Goal: Task Accomplishment & Management: Manage account settings

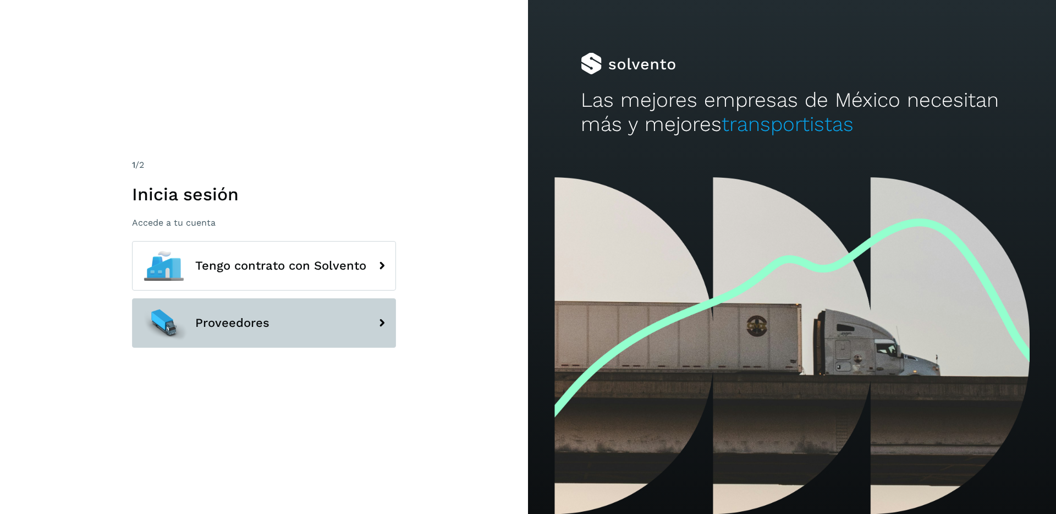
click at [277, 312] on button "Proveedores" at bounding box center [264, 322] width 264 height 49
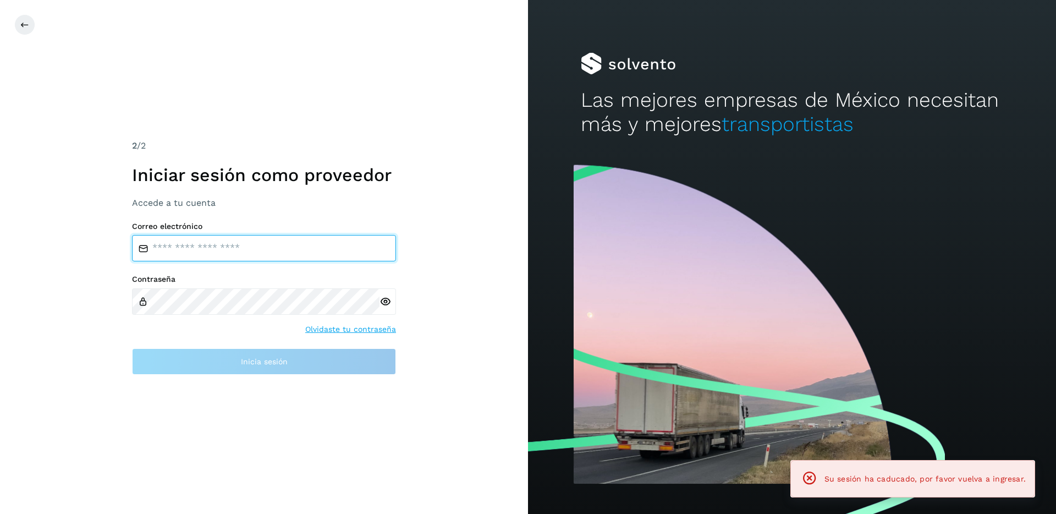
click at [332, 257] on input "email" at bounding box center [264, 248] width 264 height 26
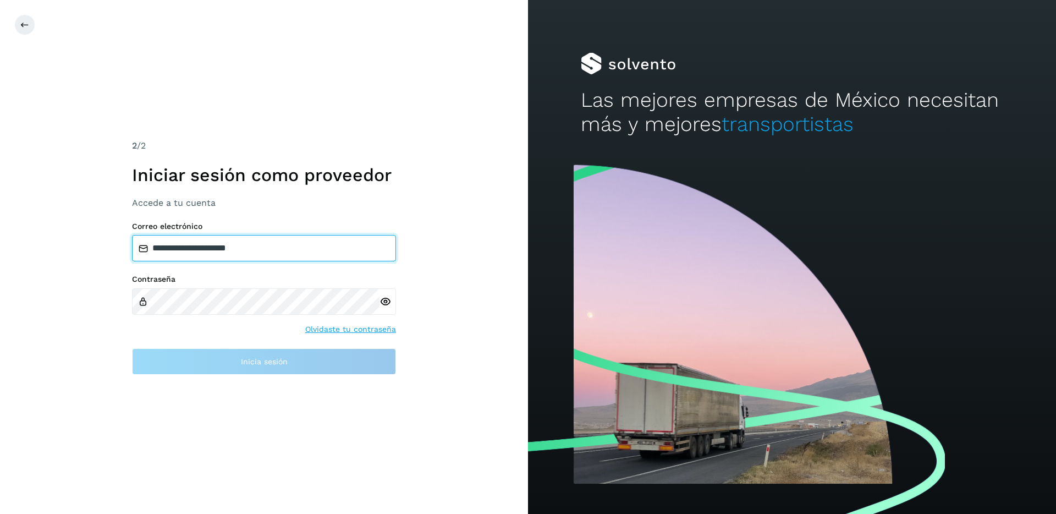
type input "**********"
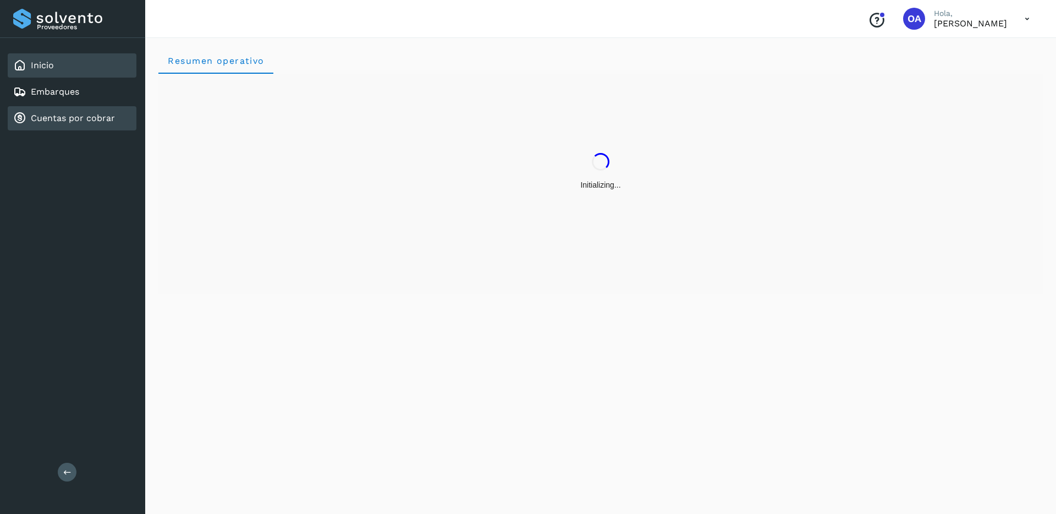
click at [114, 123] on div "Cuentas por cobrar" at bounding box center [72, 118] width 129 height 24
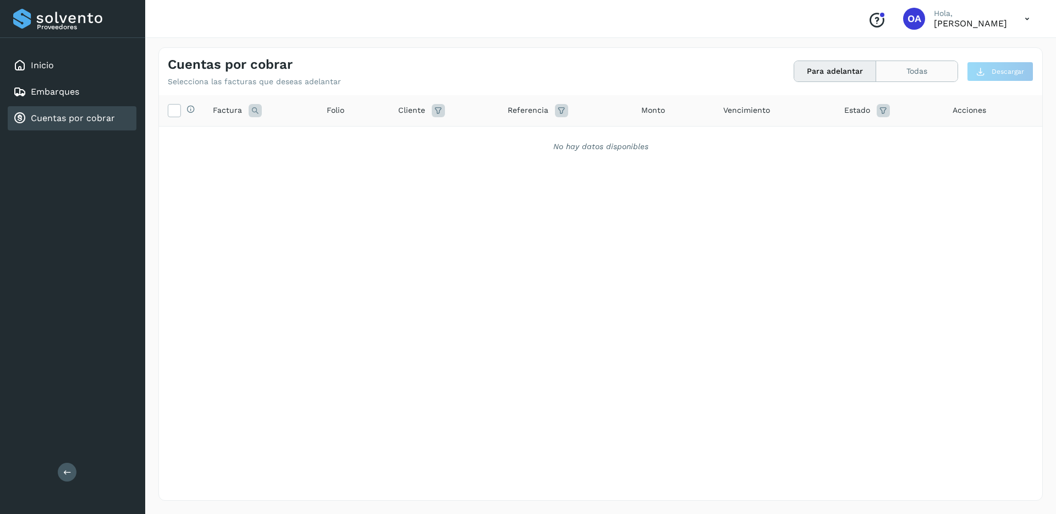
click at [903, 65] on button "Todas" at bounding box center [916, 71] width 81 height 20
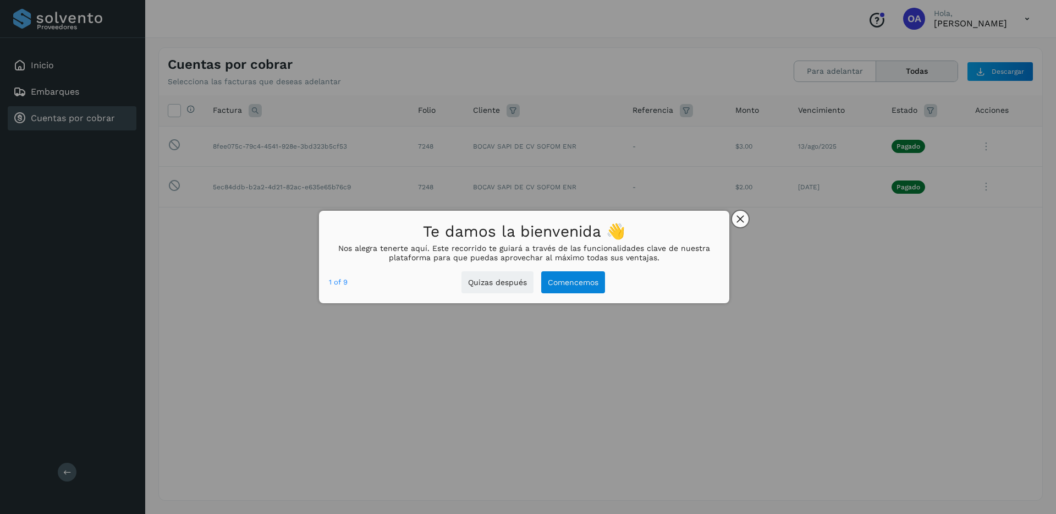
click at [742, 222] on icon "close," at bounding box center [739, 218] width 7 height 7
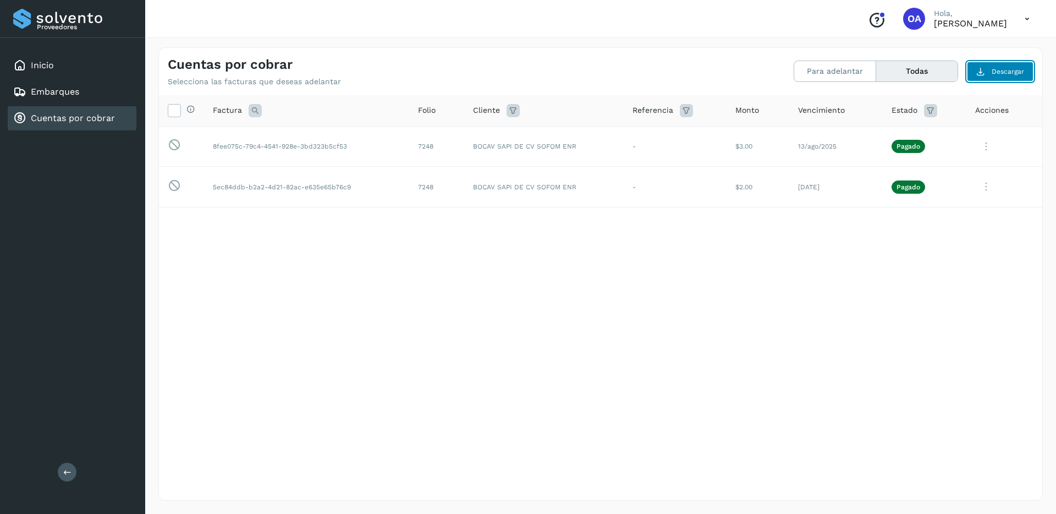
click at [985, 78] on button "Descargar" at bounding box center [1000, 72] width 67 height 20
click at [929, 109] on icon at bounding box center [930, 110] width 13 height 13
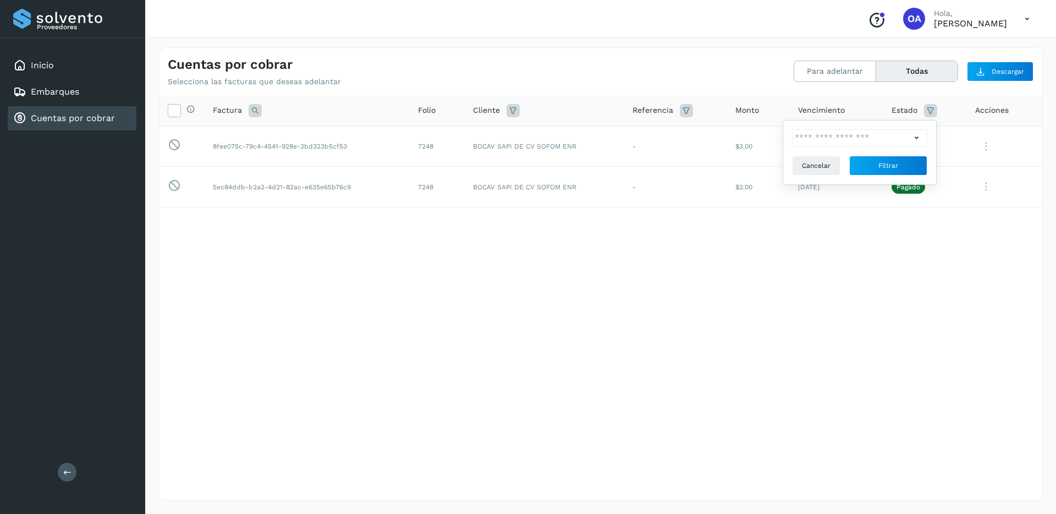
click at [817, 128] on div "Cancelar Filtrar" at bounding box center [859, 152] width 153 height 64
click at [821, 138] on input "text" at bounding box center [851, 138] width 119 height 18
click at [736, 242] on div at bounding box center [528, 257] width 1056 height 514
click at [876, 70] on button "Para adelantar" at bounding box center [916, 71] width 81 height 20
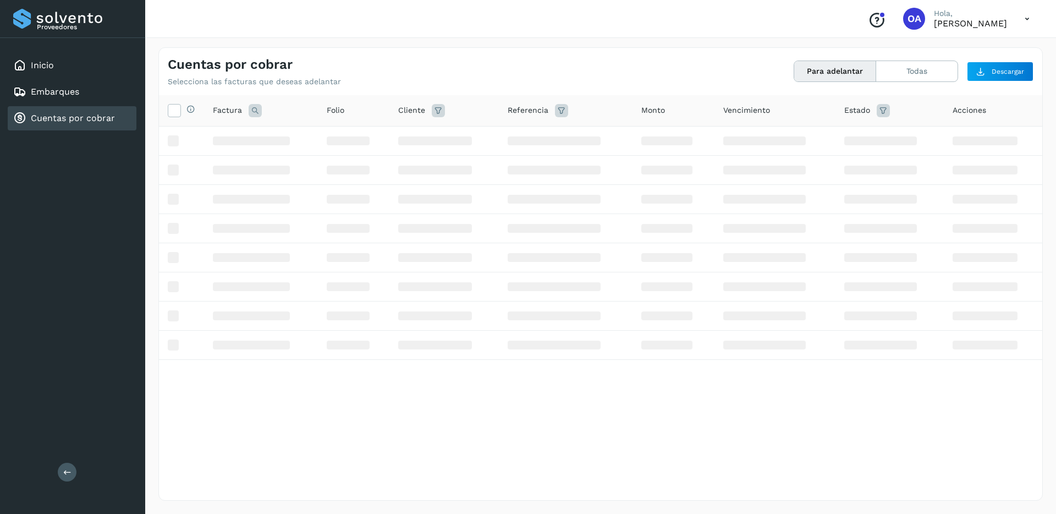
click at [829, 70] on button "Para adelantar" at bounding box center [835, 71] width 82 height 20
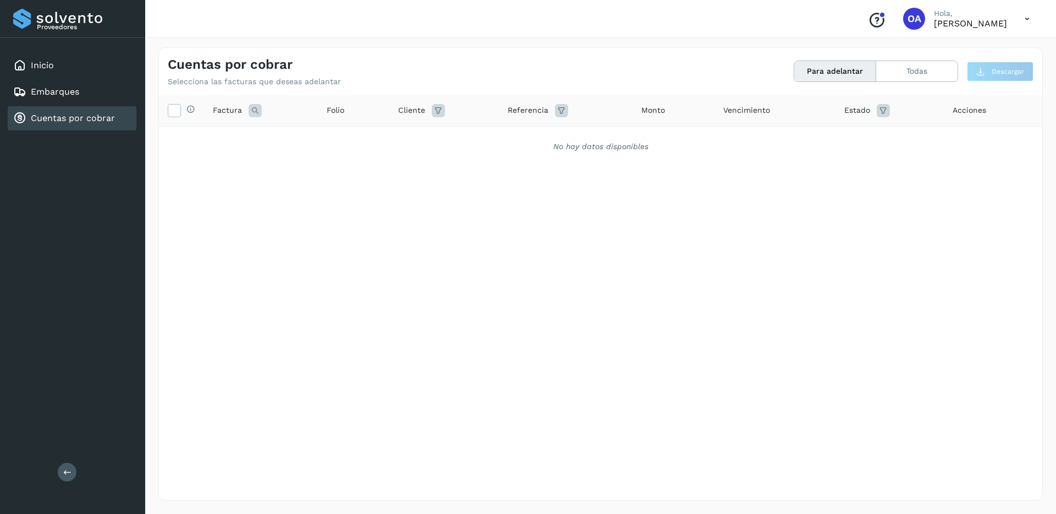
click at [891, 115] on div "Estado" at bounding box center [889, 110] width 90 height 13
click at [884, 115] on icon at bounding box center [883, 110] width 13 height 13
click at [901, 132] on input "text" at bounding box center [946, 138] width 119 height 18
click at [983, 9] on div at bounding box center [528, 257] width 1056 height 514
click at [1015, 16] on div at bounding box center [528, 257] width 1056 height 514
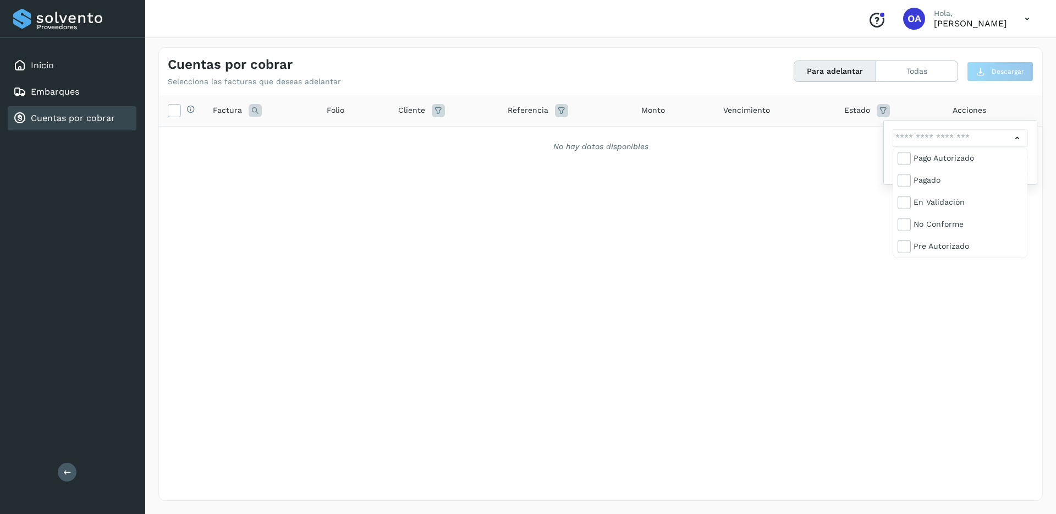
click at [1019, 19] on div at bounding box center [528, 257] width 1056 height 514
click at [1026, 19] on icon at bounding box center [1027, 19] width 23 height 23
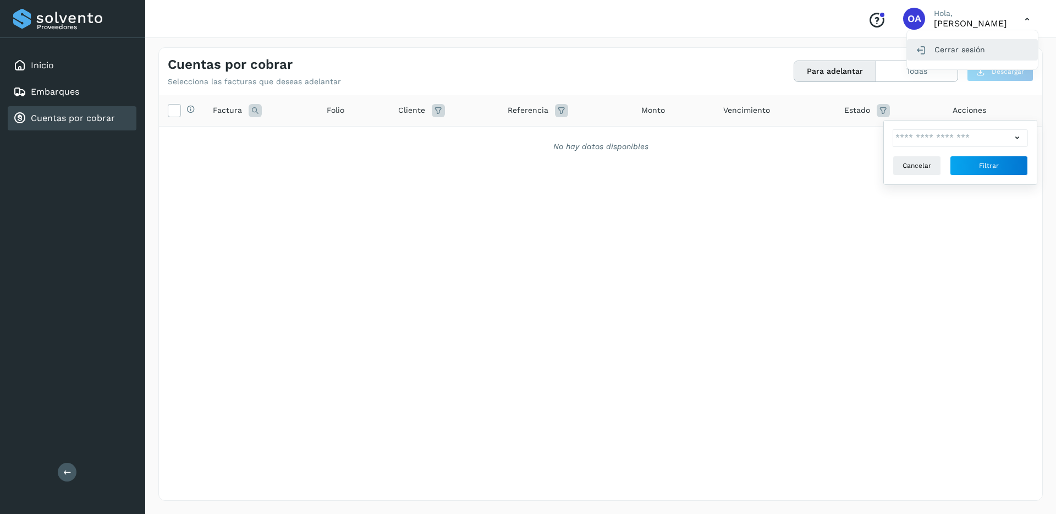
click at [978, 49] on div "Cerrar sesión" at bounding box center [972, 49] width 131 height 21
